Goal: Book appointment/travel/reservation

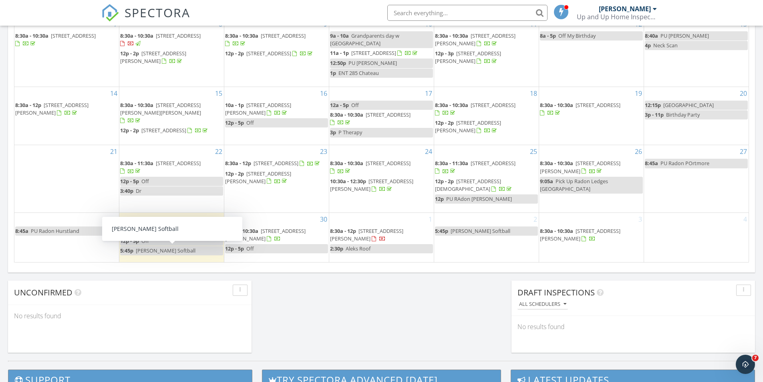
scroll to position [742, 776]
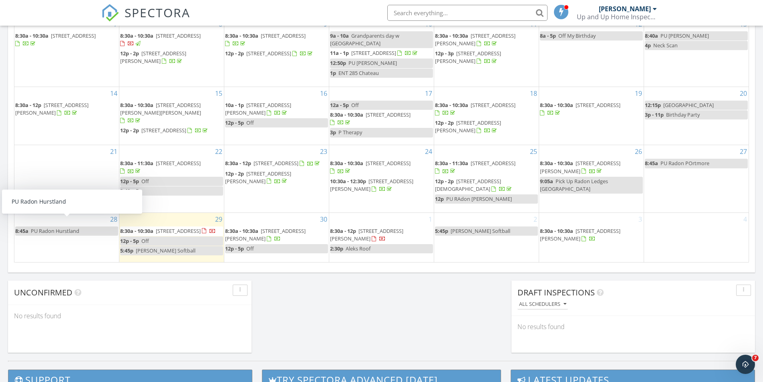
click at [307, 262] on div "30 8:30a - 10:30a 200 Mountain Creek Dr, Madison 35757 12p - 5p Off" at bounding box center [276, 237] width 105 height 49
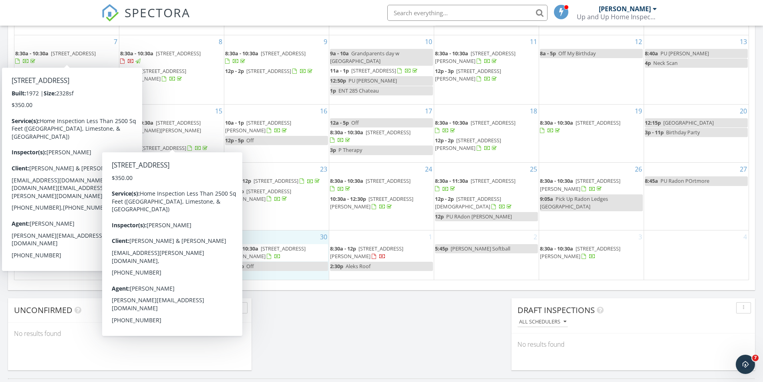
scroll to position [481, 0]
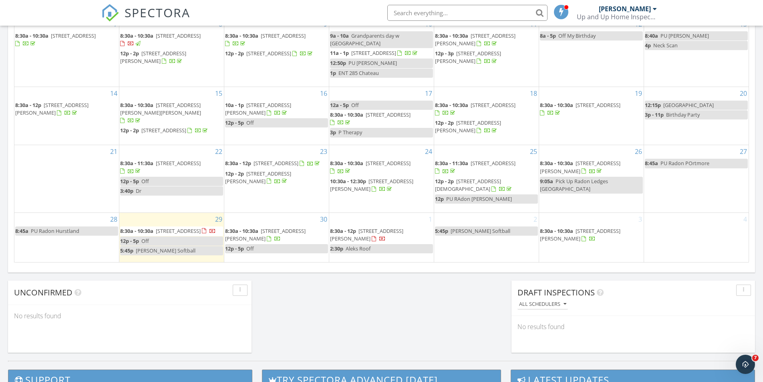
click at [150, 227] on span "8:30a - 10:30a" at bounding box center [136, 230] width 33 height 7
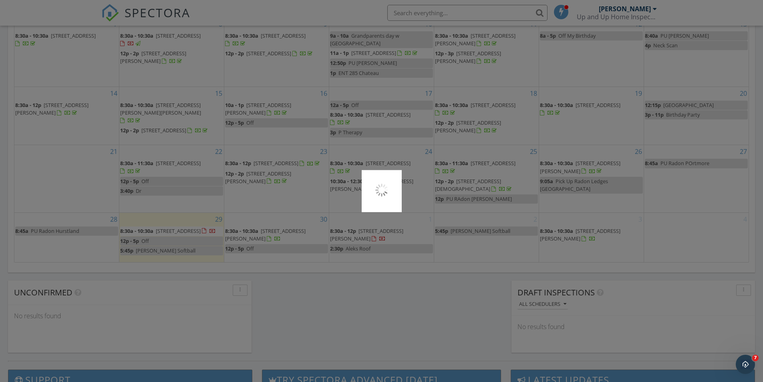
click at [150, 222] on div at bounding box center [381, 191] width 763 height 382
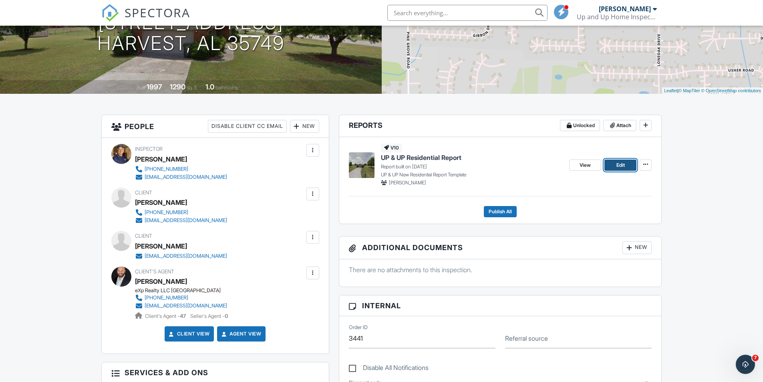
click at [615, 171] on link "Edit" at bounding box center [621, 164] width 32 height 11
